Goal: Information Seeking & Learning: Learn about a topic

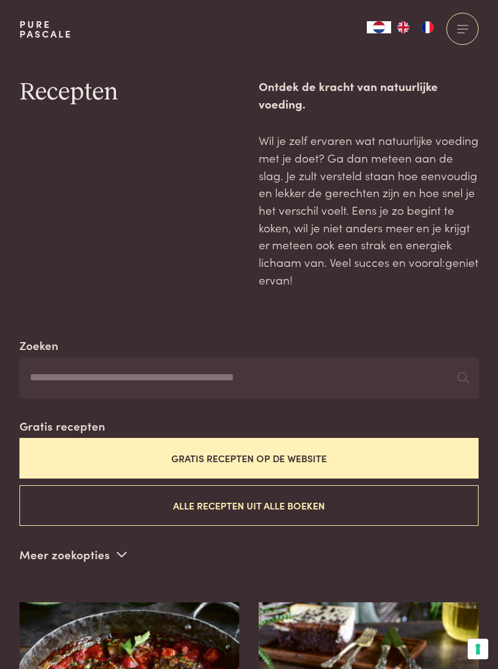
click at [248, 463] on button "Gratis recepten op de website" at bounding box center [248, 458] width 459 height 41
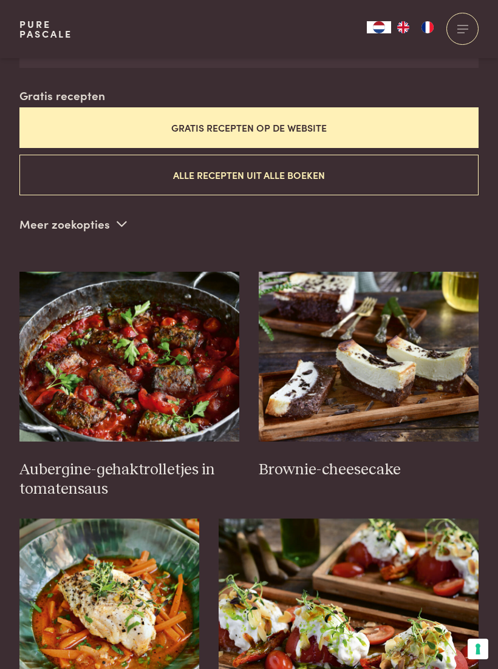
scroll to position [332, 0]
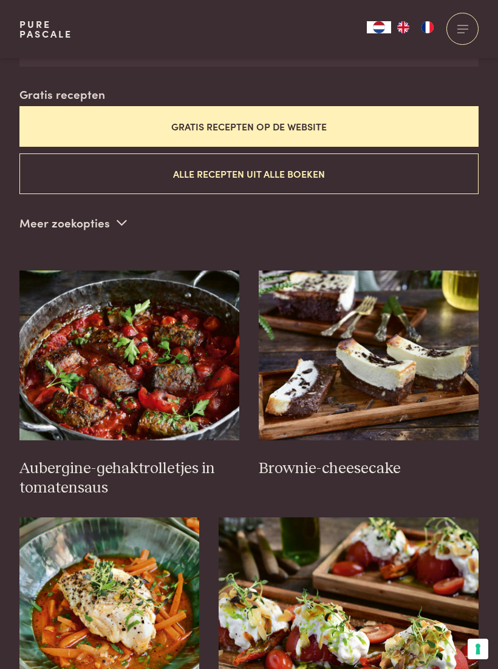
click at [86, 469] on h3 "Aubergine-gehaktrolletjes in tomatensaus" at bounding box center [129, 478] width 220 height 39
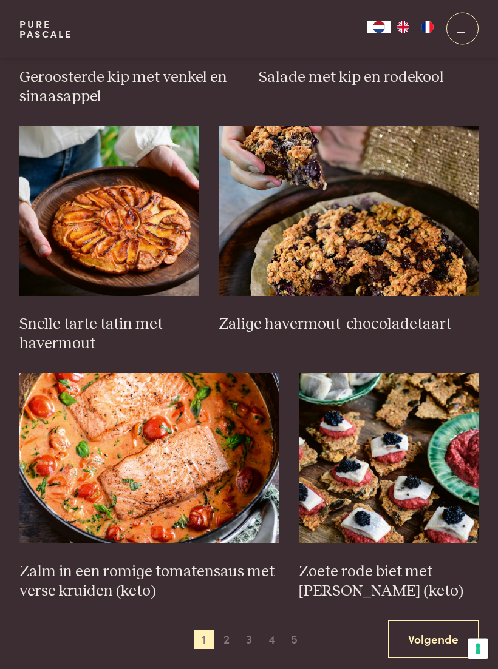
scroll to position [1466, 0]
click at [425, 631] on link "Volgende" at bounding box center [433, 640] width 90 height 38
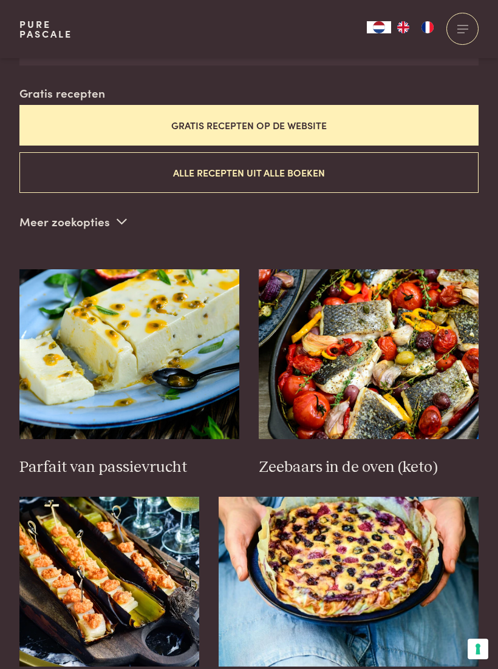
scroll to position [332, 0]
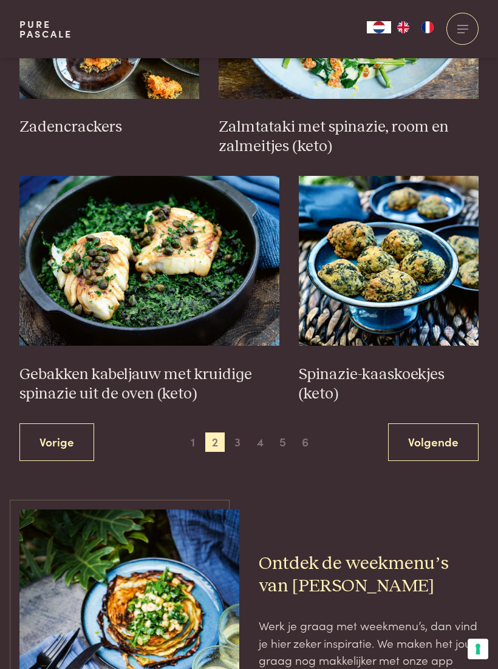
click at [434, 429] on link "Volgende" at bounding box center [433, 443] width 90 height 38
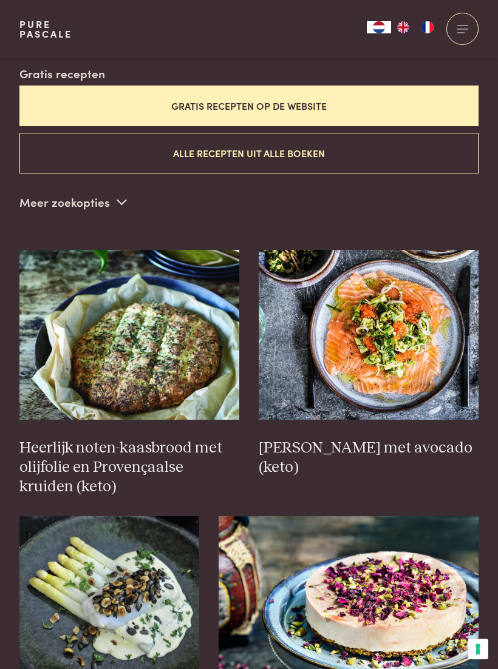
scroll to position [332, 0]
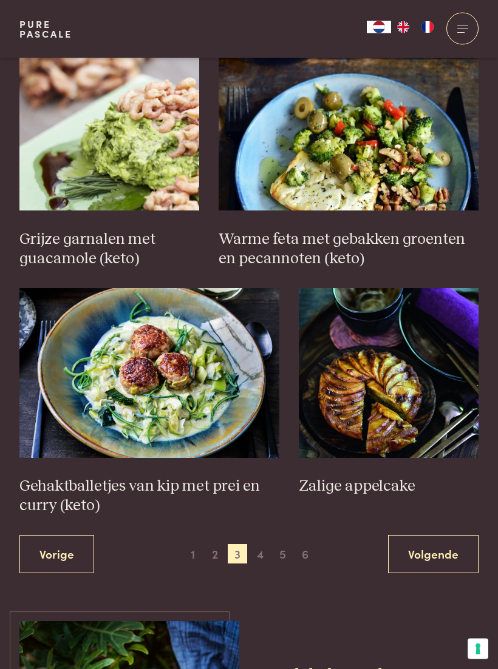
click at [428, 537] on link "Volgende" at bounding box center [433, 555] width 90 height 38
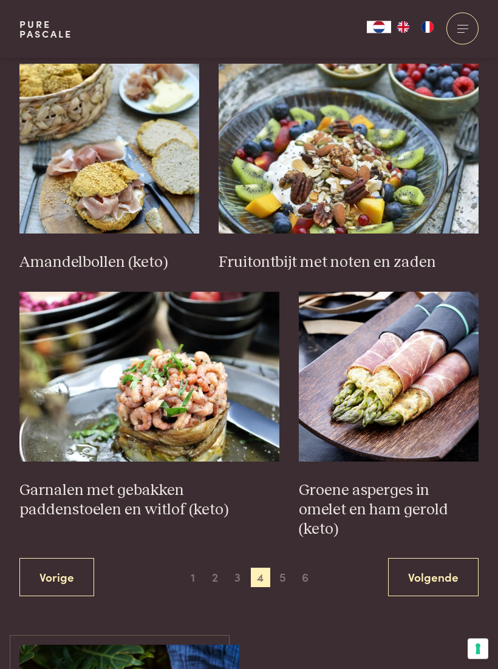
scroll to position [1618, 0]
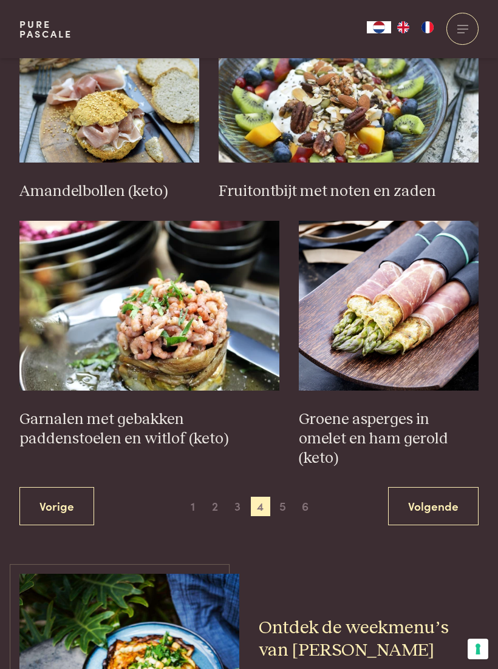
click at [438, 487] on link "Volgende" at bounding box center [433, 506] width 90 height 38
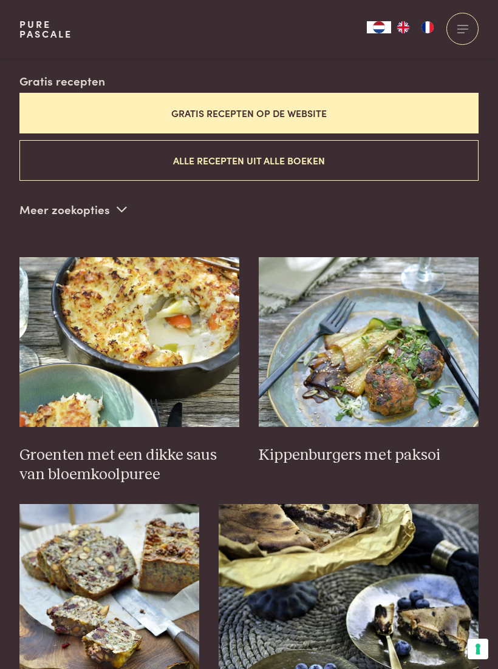
scroll to position [332, 0]
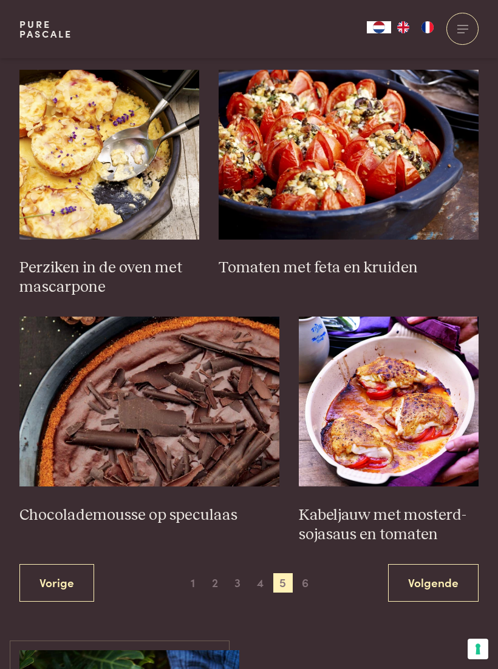
click at [434, 567] on link "Volgende" at bounding box center [433, 583] width 90 height 38
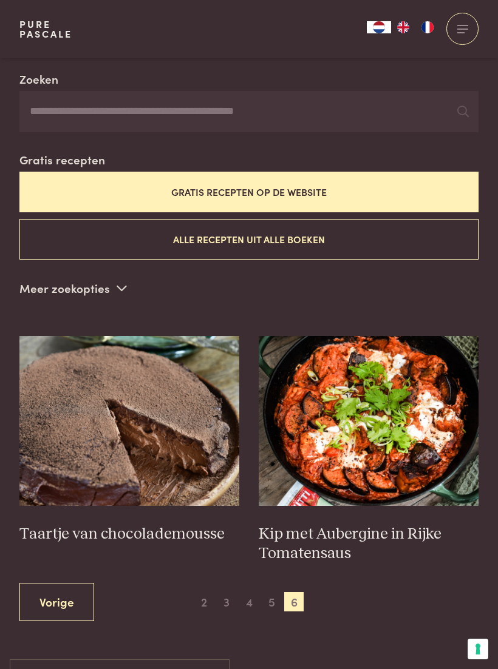
scroll to position [261, 0]
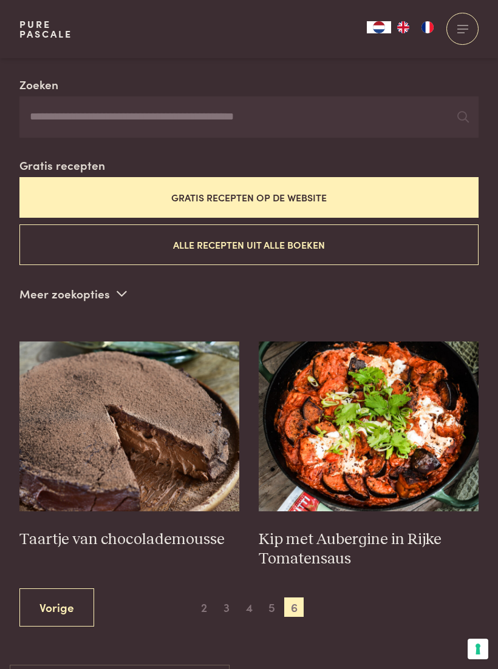
click at [398, 421] on img at bounding box center [369, 427] width 220 height 170
